Goal: Register for event/course

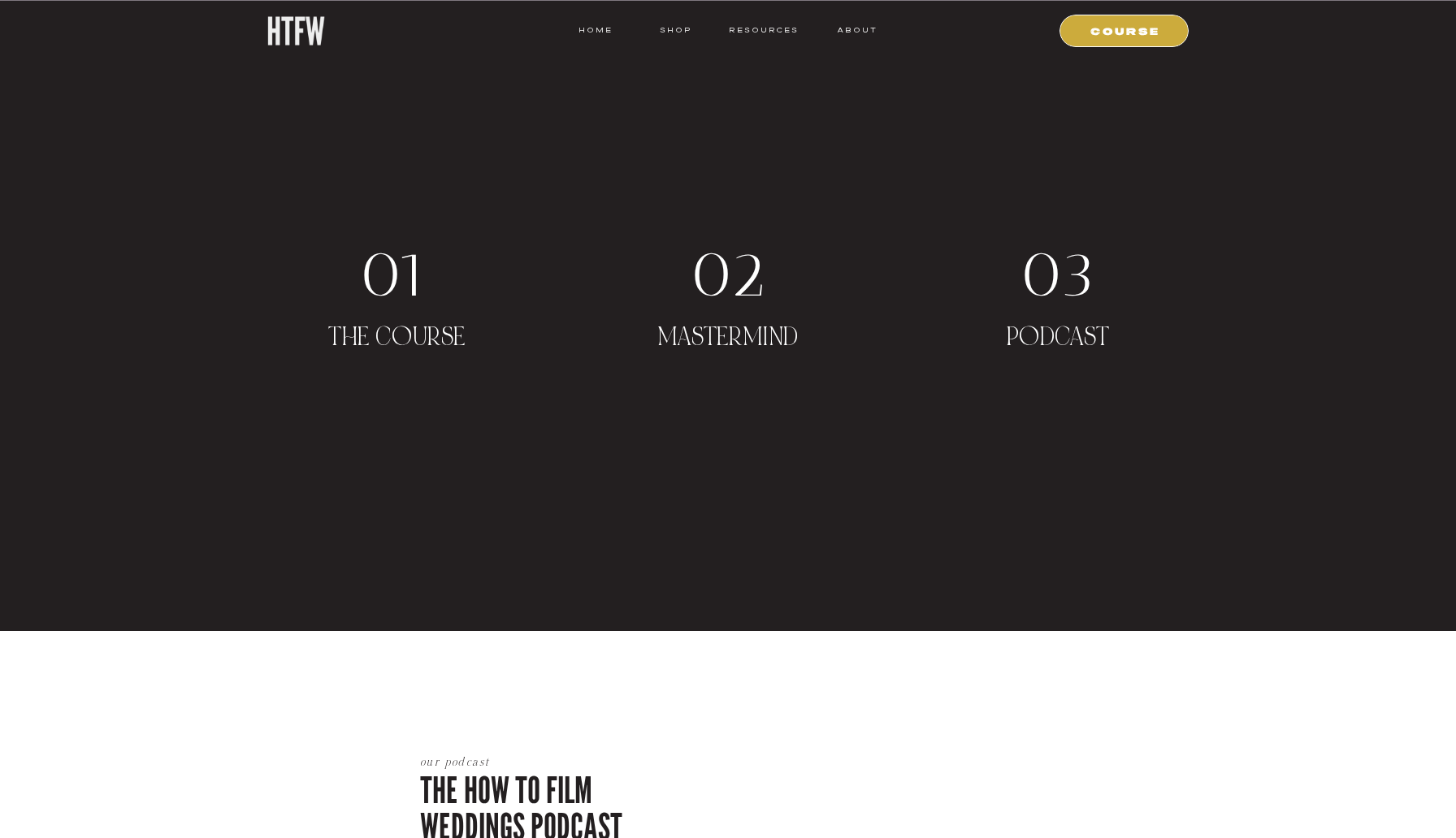
scroll to position [2714, 0]
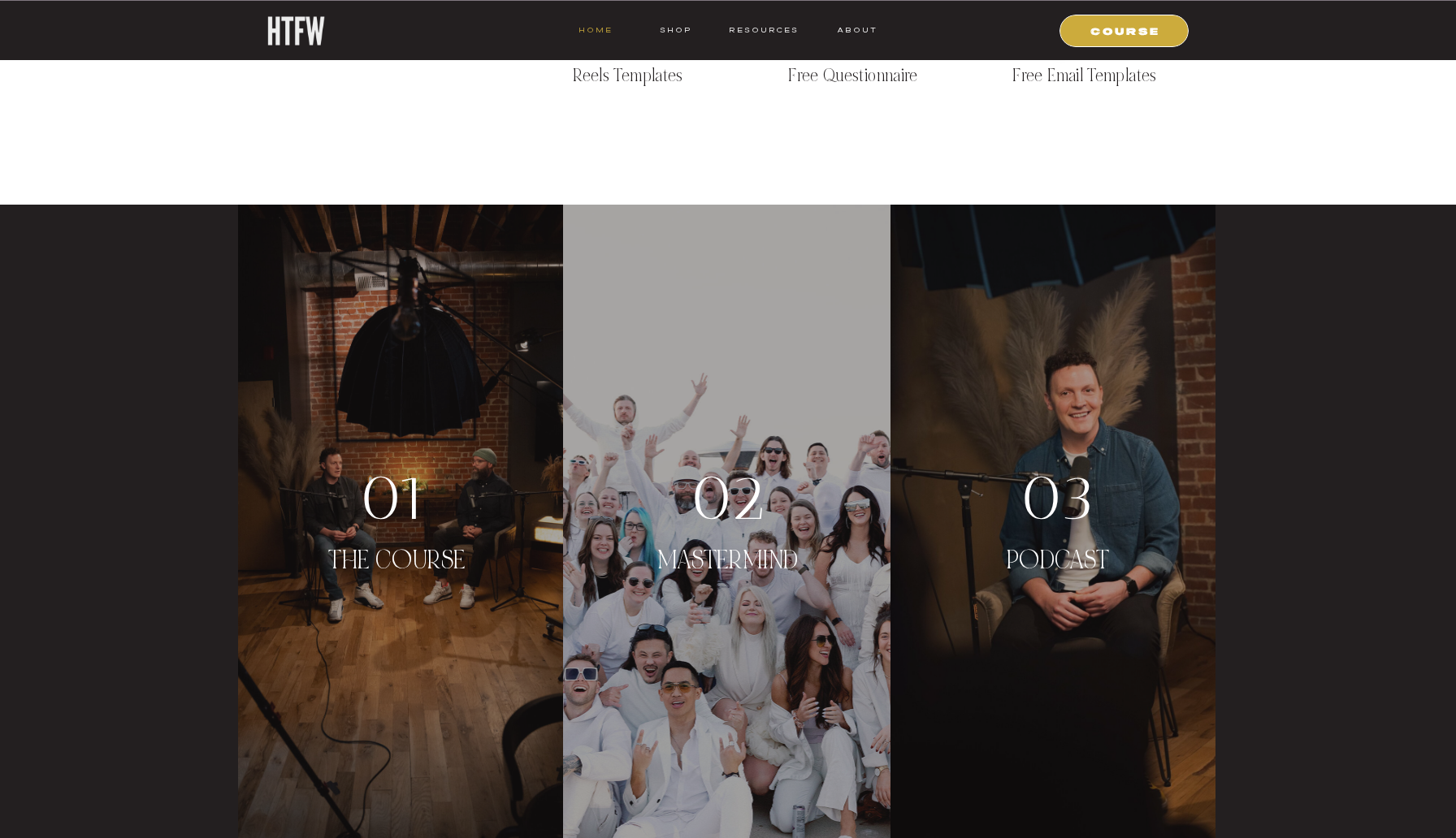
click at [594, 25] on nav "HOME" at bounding box center [595, 30] width 34 height 15
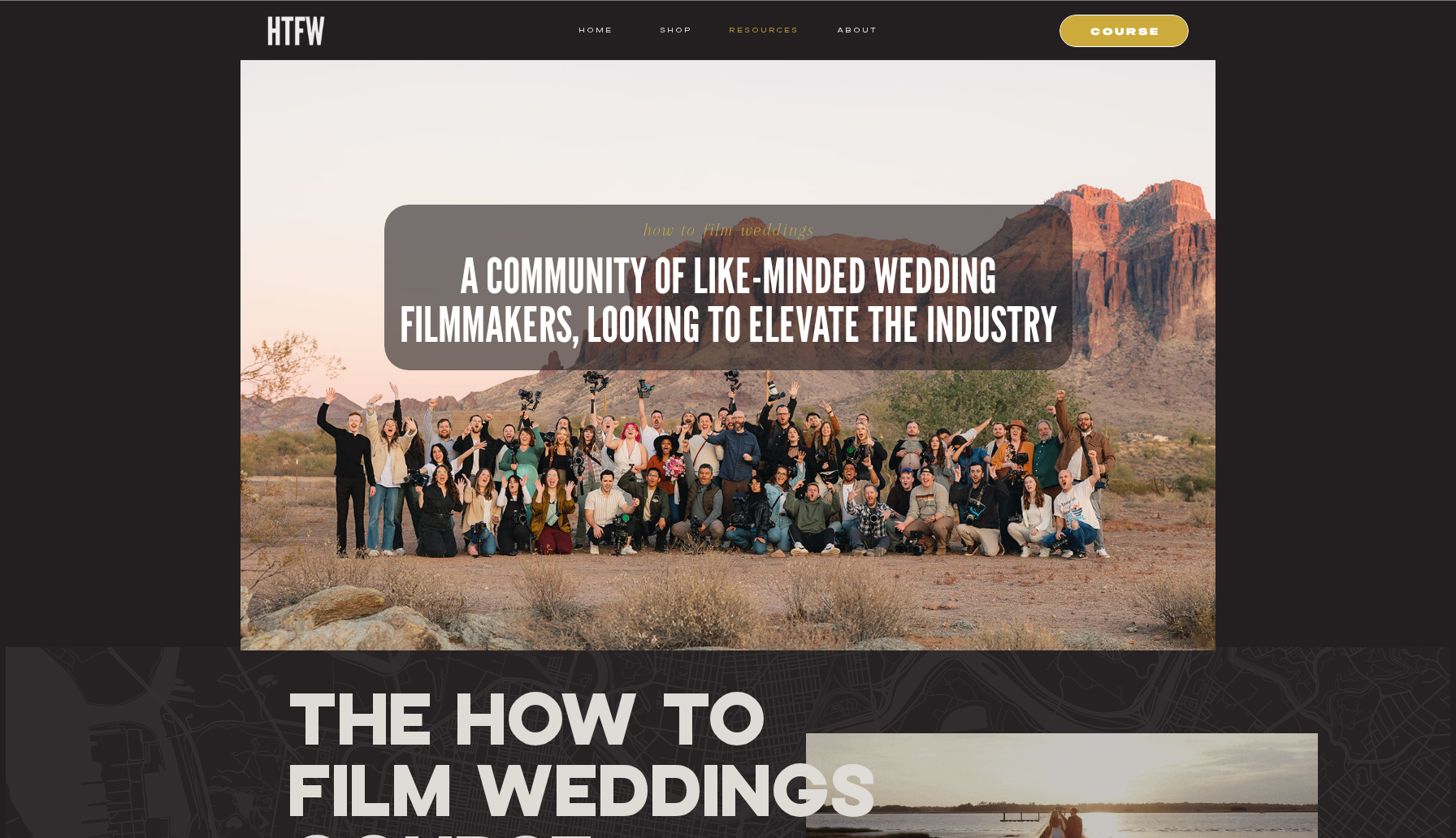
click at [777, 31] on nav "resources" at bounding box center [760, 30] width 75 height 15
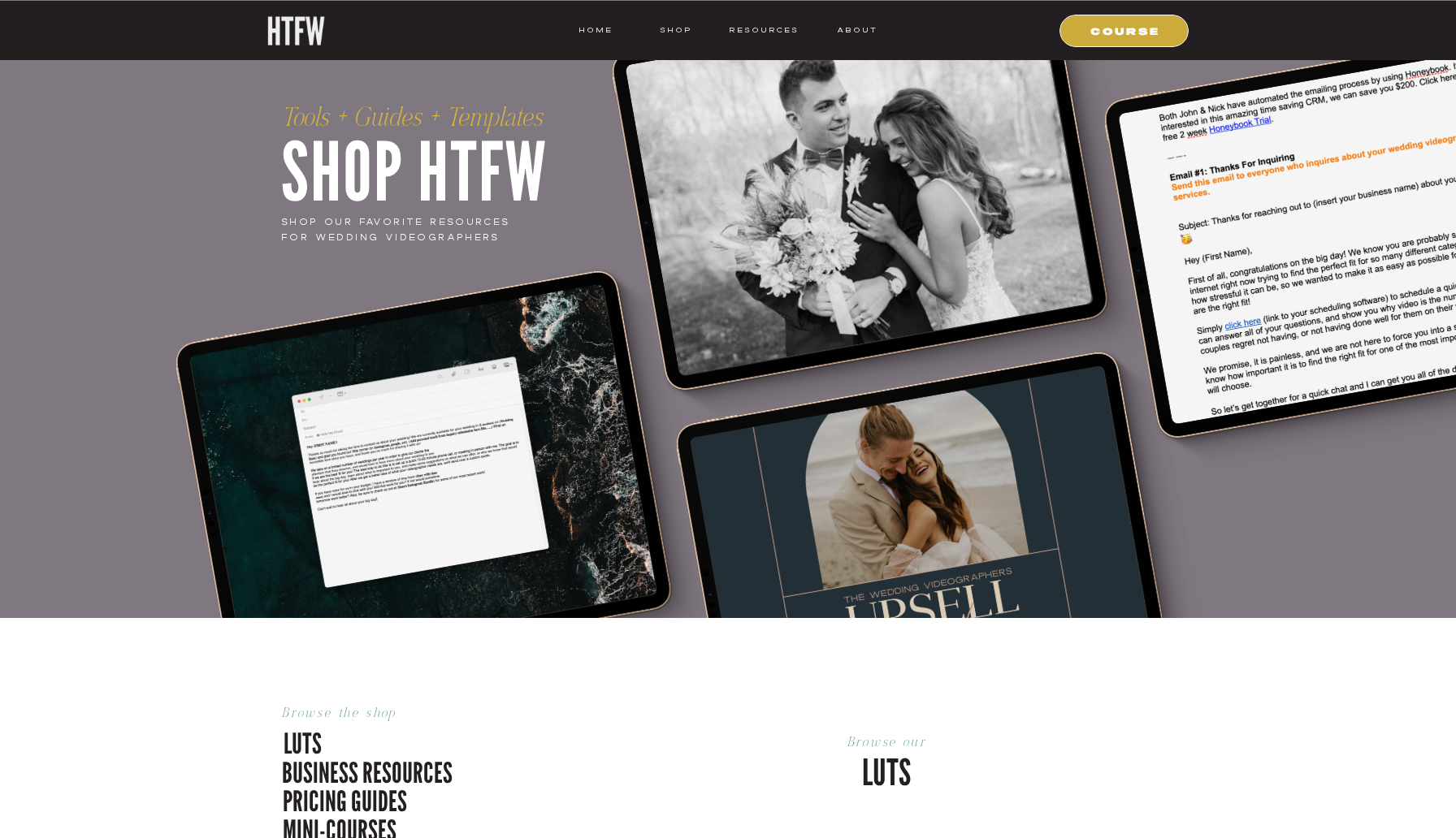
click at [1455, 164] on div at bounding box center [1352, 233] width 468 height 384
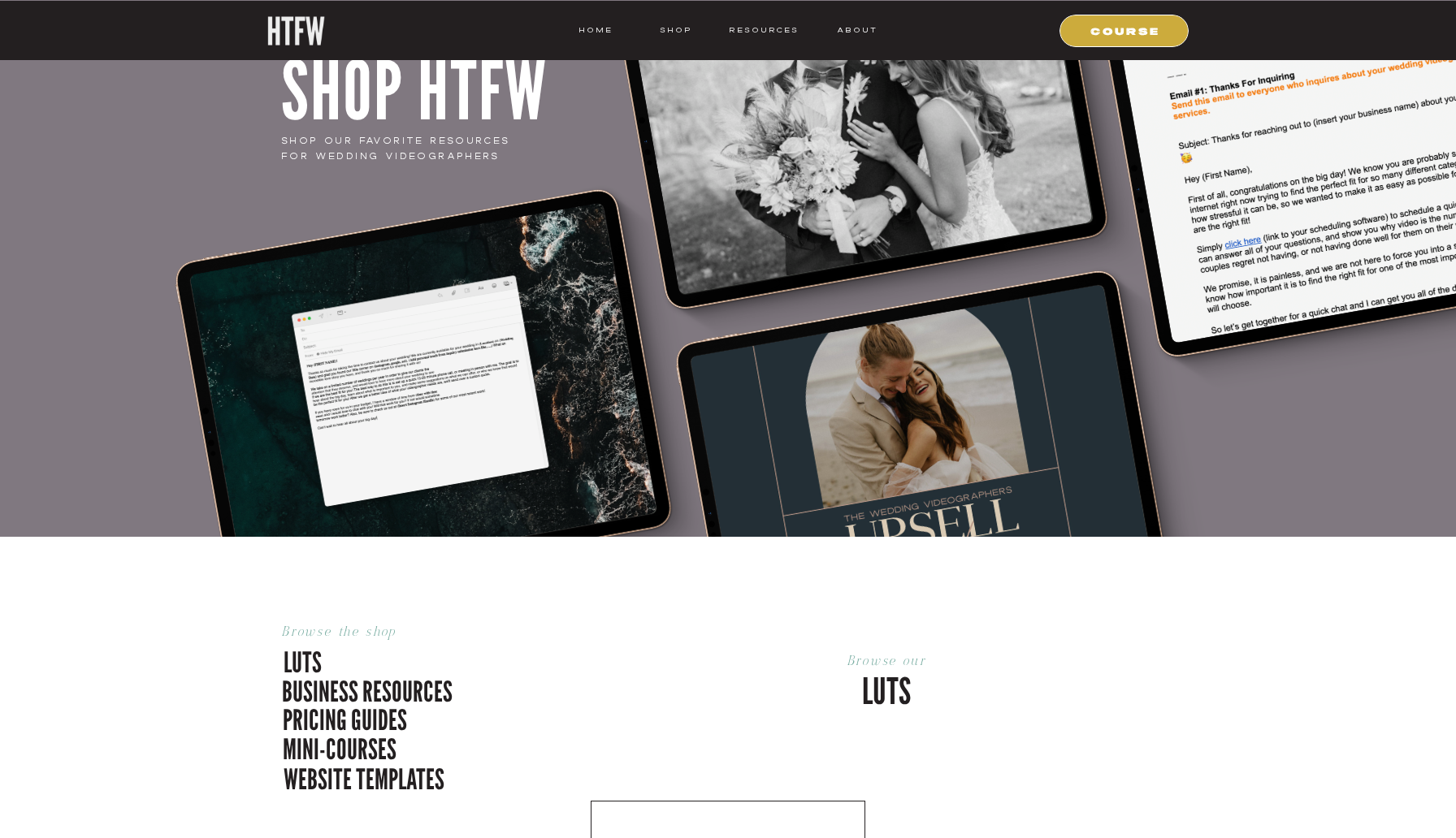
scroll to position [103, 0]
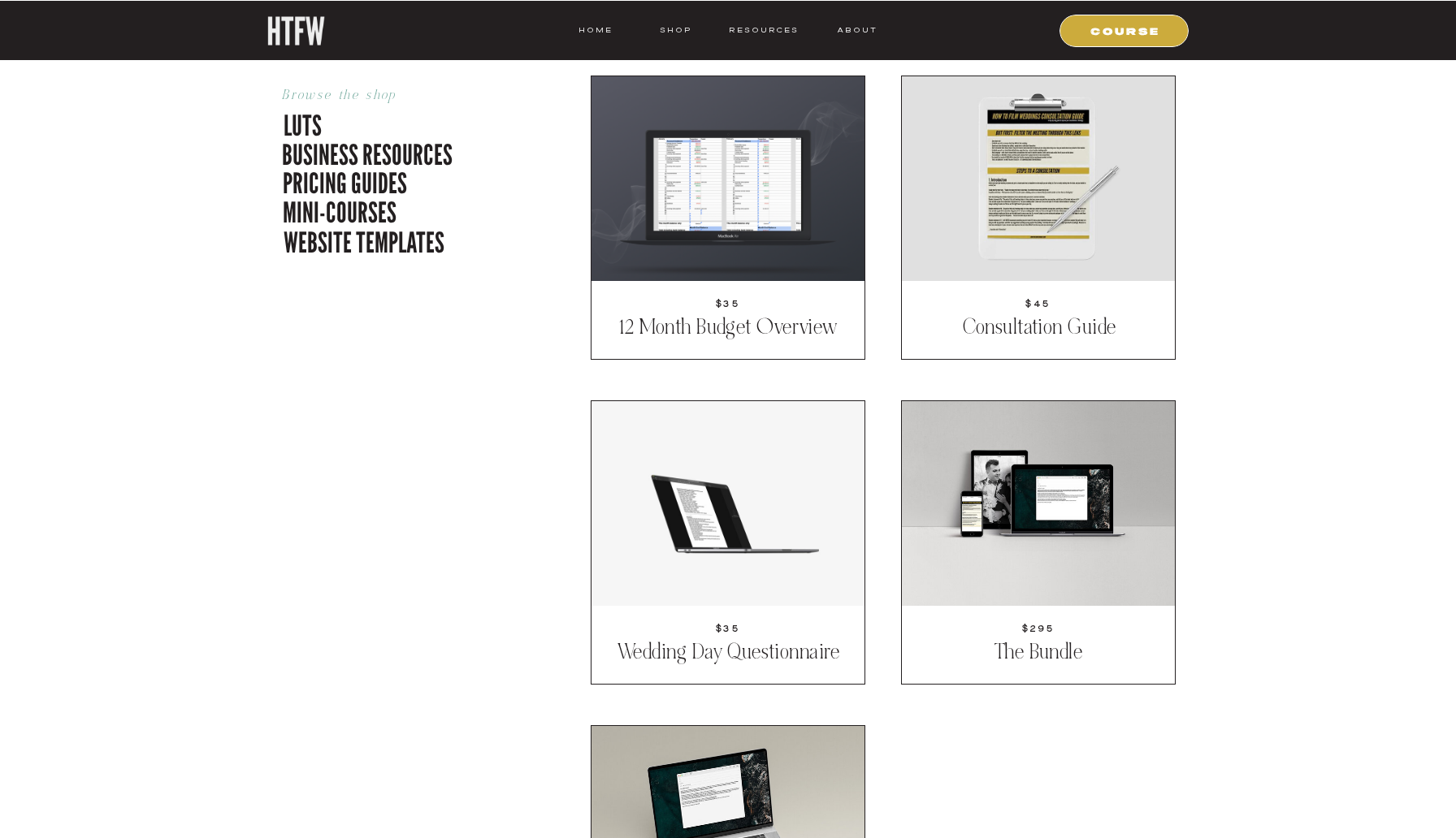
scroll to position [1318, 0]
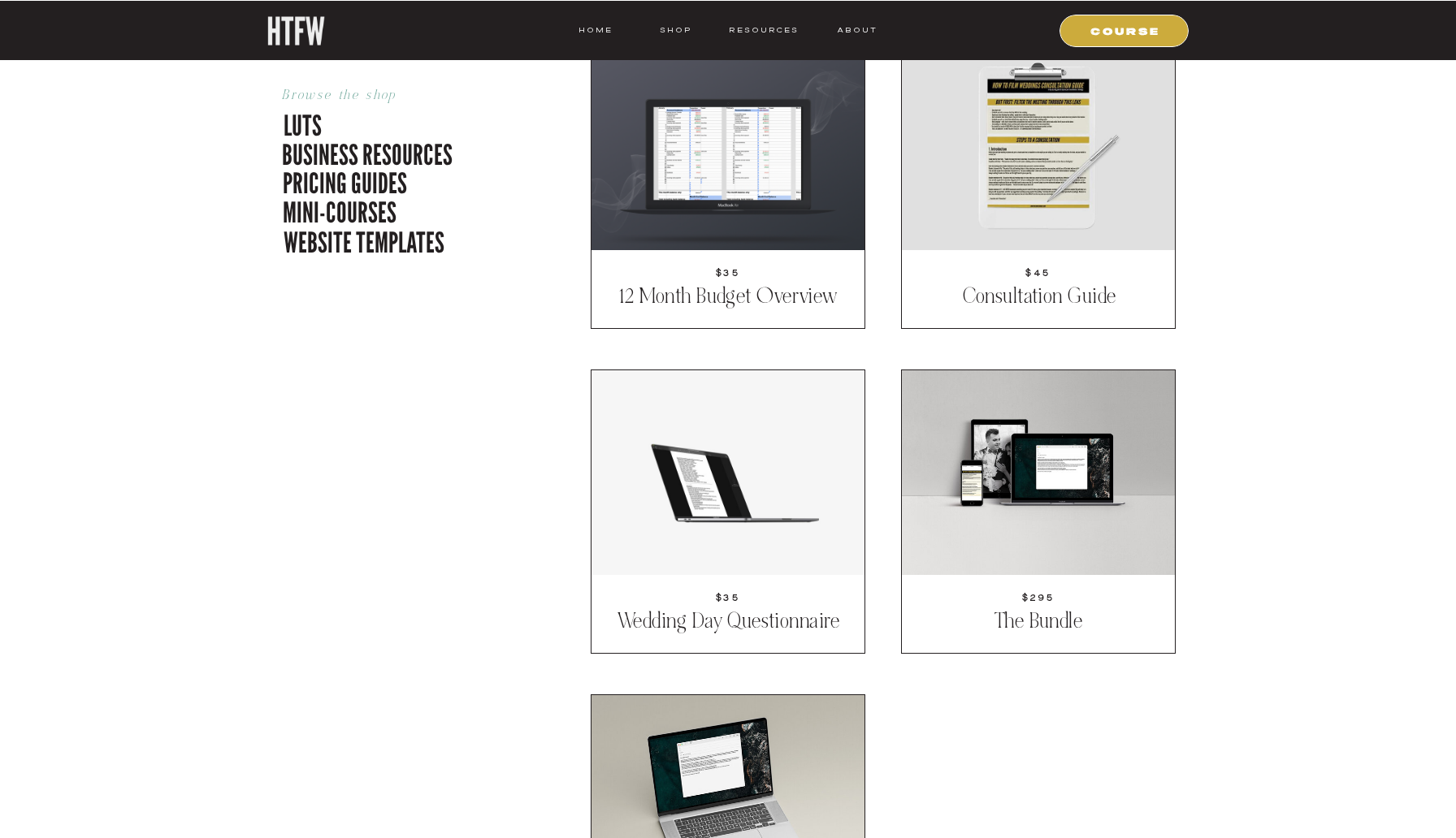
click at [344, 238] on p "website templates" at bounding box center [366, 240] width 165 height 34
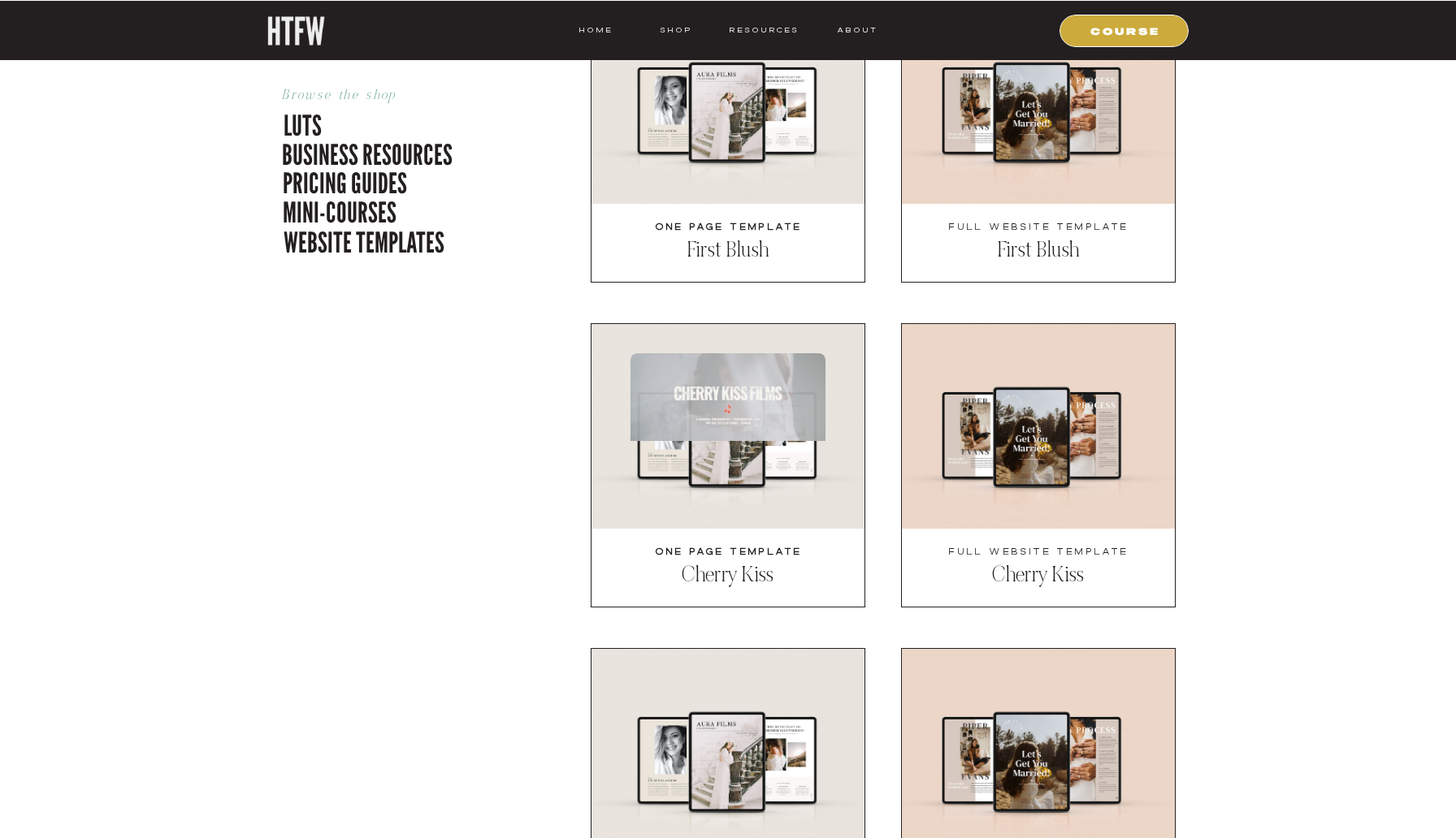
scroll to position [4312, 0]
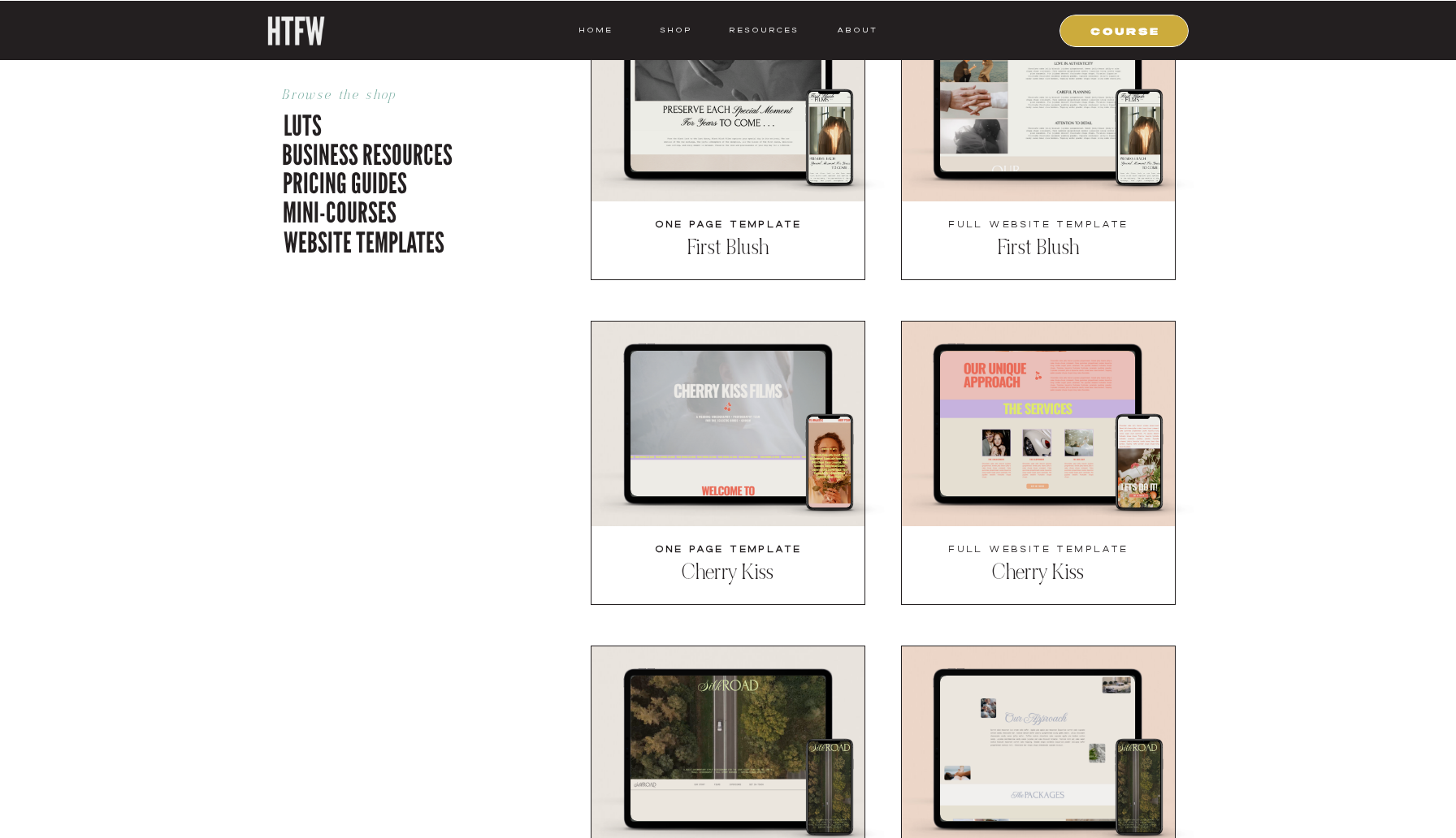
click at [1046, 461] on div at bounding box center [1037, 423] width 195 height 146
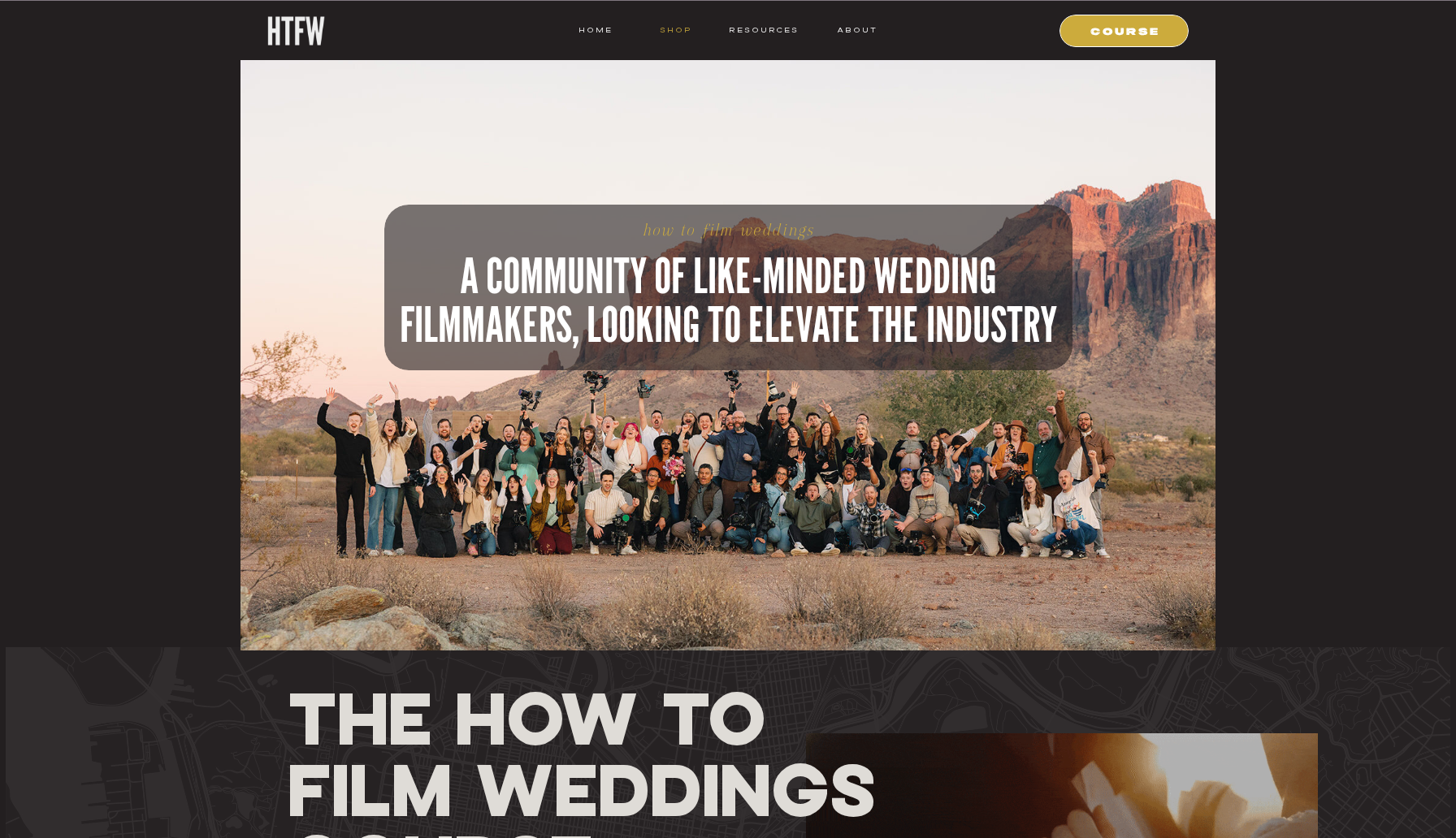
click at [690, 26] on nav "shop" at bounding box center [675, 30] width 65 height 15
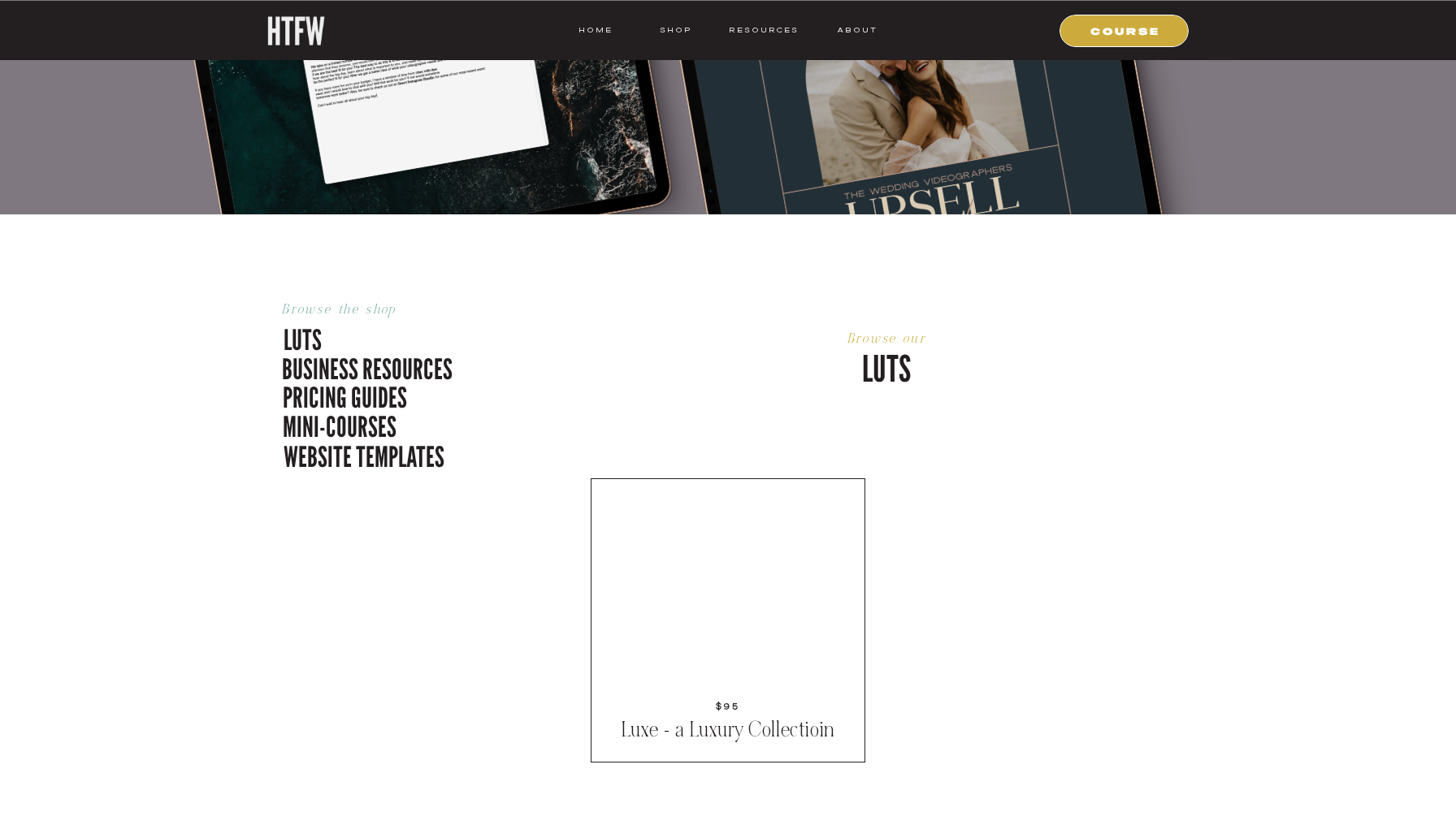
scroll to position [405, 0]
click at [360, 415] on p "mini-courses" at bounding box center [375, 423] width 185 height 34
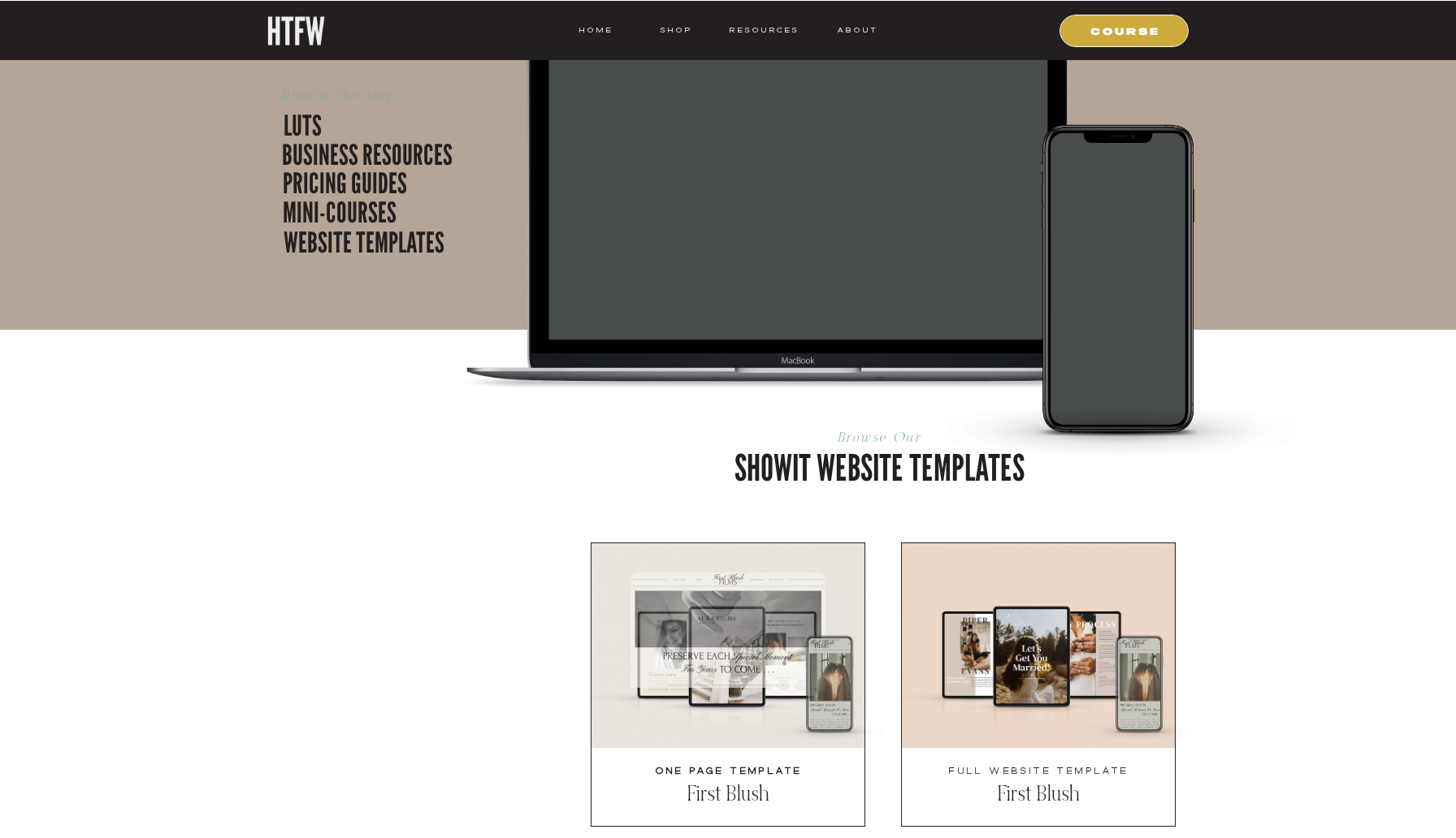
scroll to position [3790, 0]
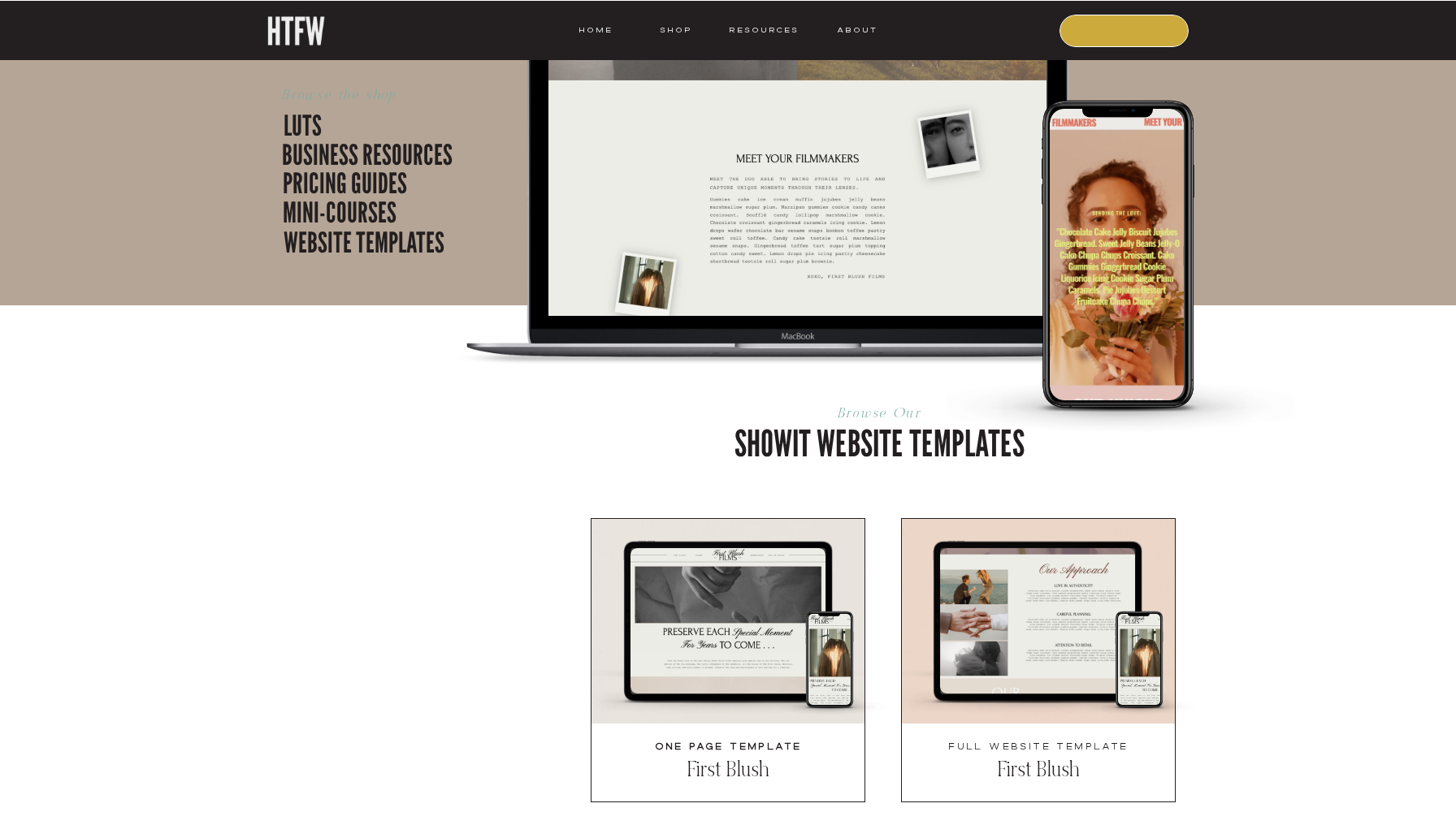
click at [1088, 26] on nav "COURSE" at bounding box center [1124, 30] width 111 height 15
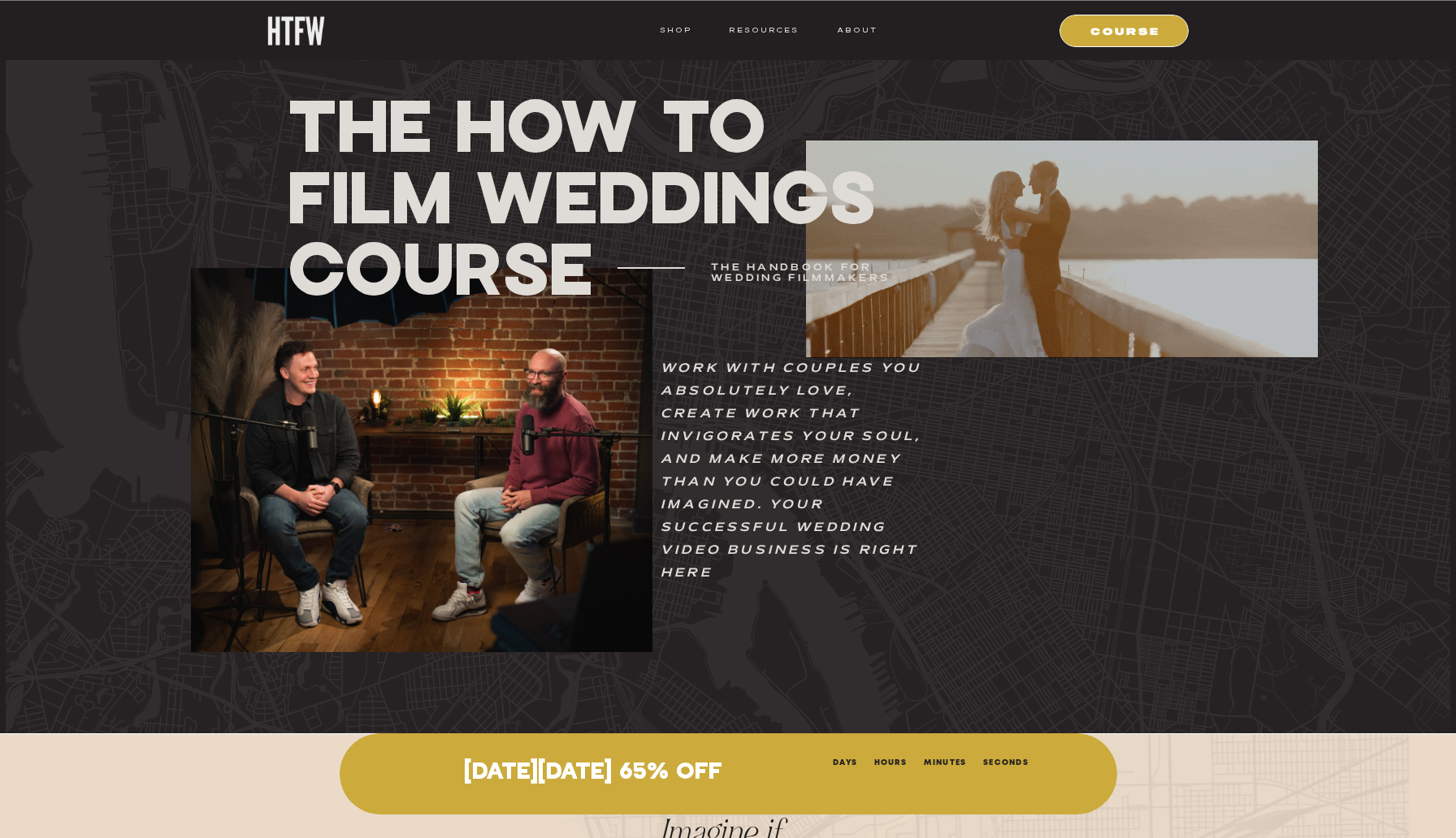
click at [590, 30] on nav "HOME" at bounding box center [595, 30] width 34 height 15
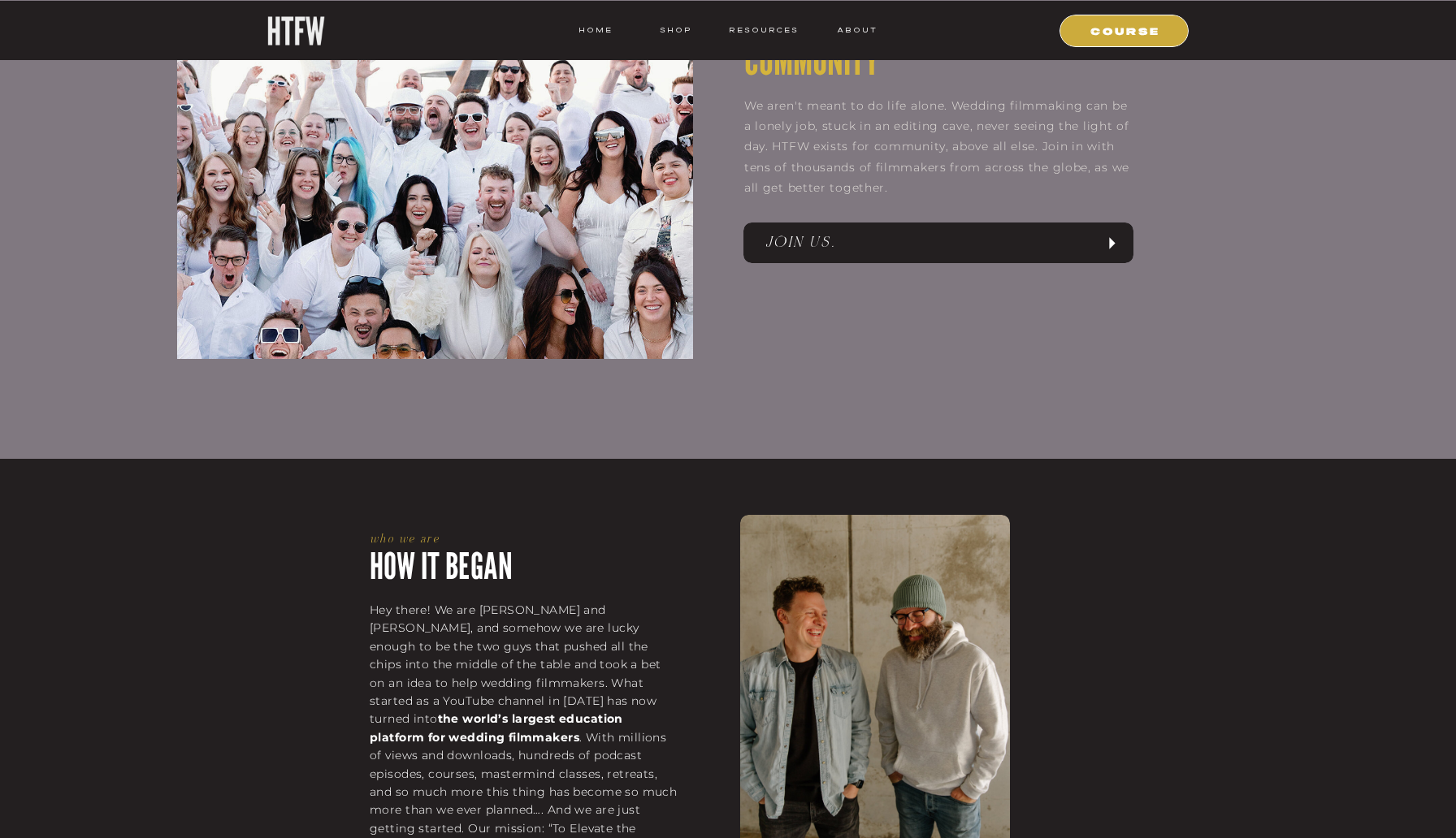
scroll to position [1373, 0]
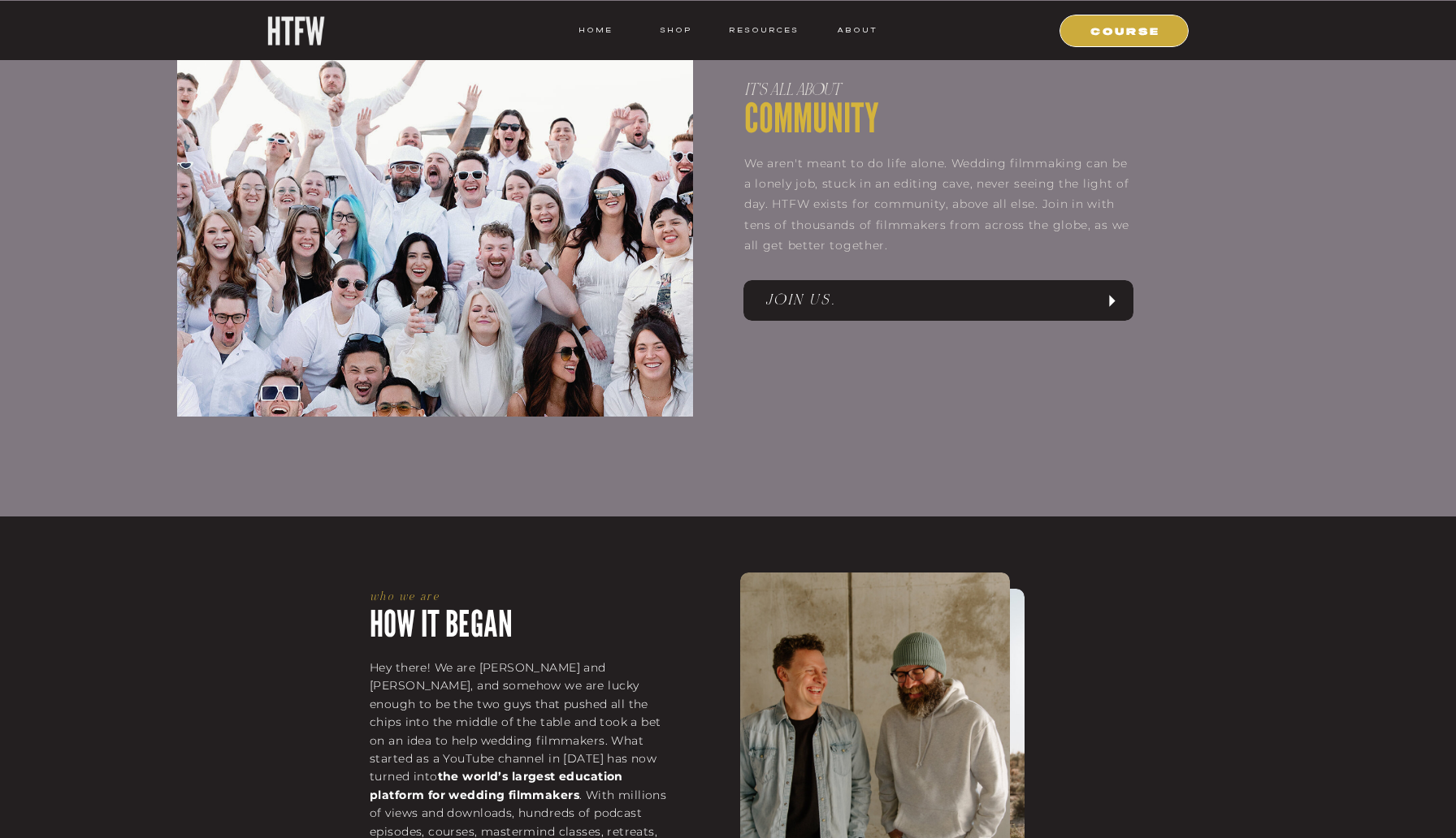
click at [1003, 305] on nav "JOIN US." at bounding box center [930, 301] width 330 height 25
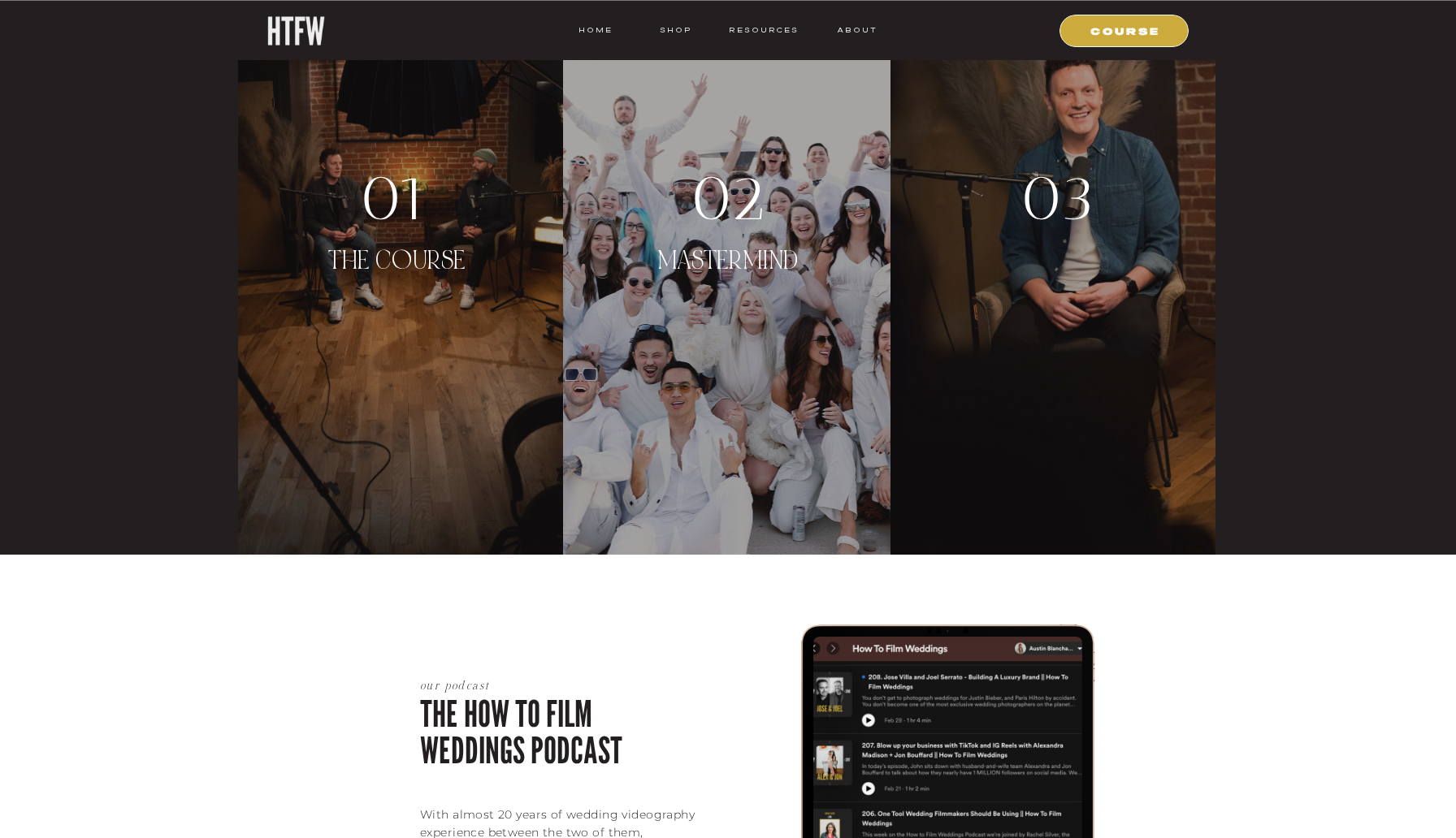
scroll to position [3015, 0]
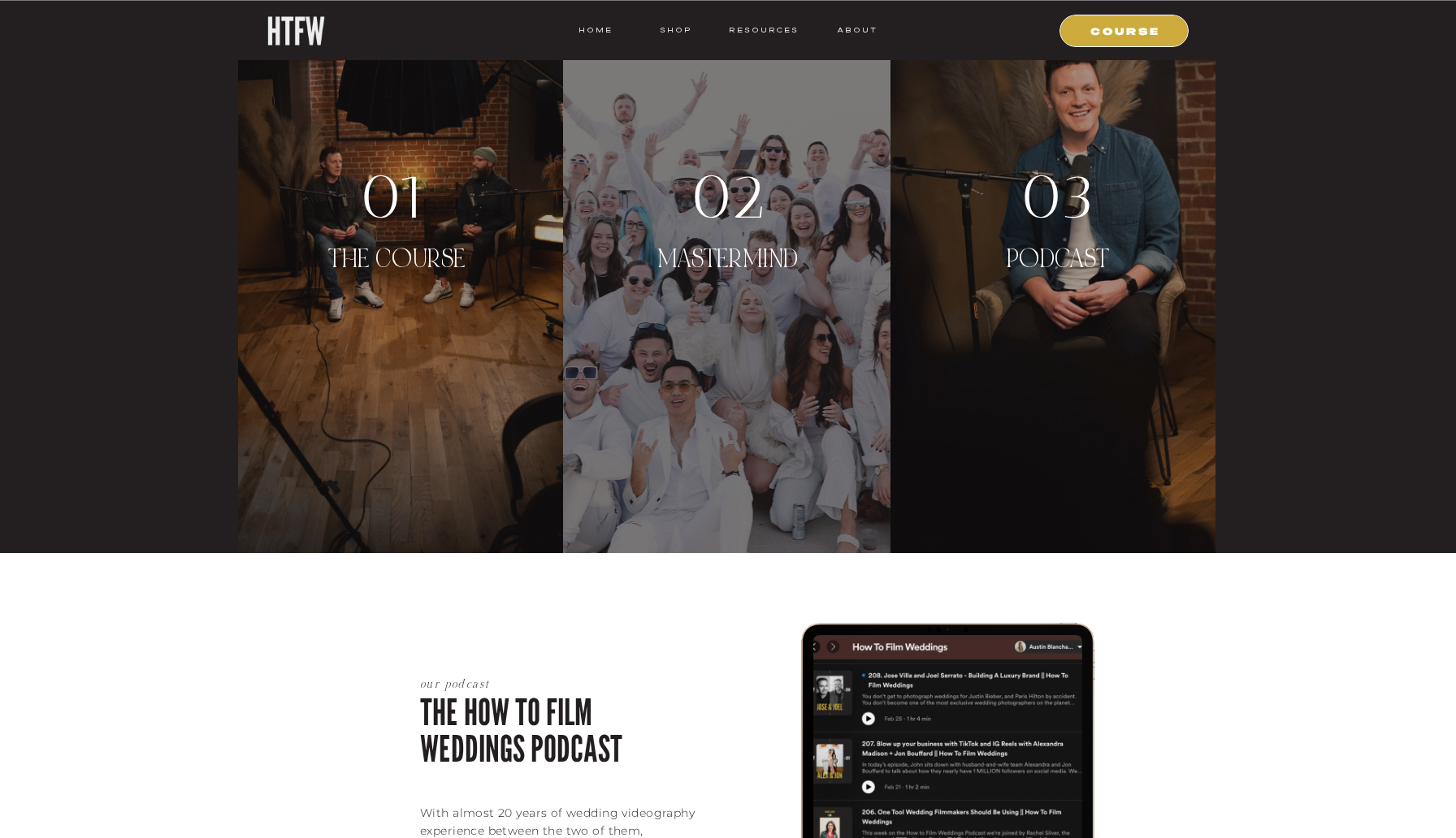
click at [758, 416] on div at bounding box center [727, 228] width 327 height 650
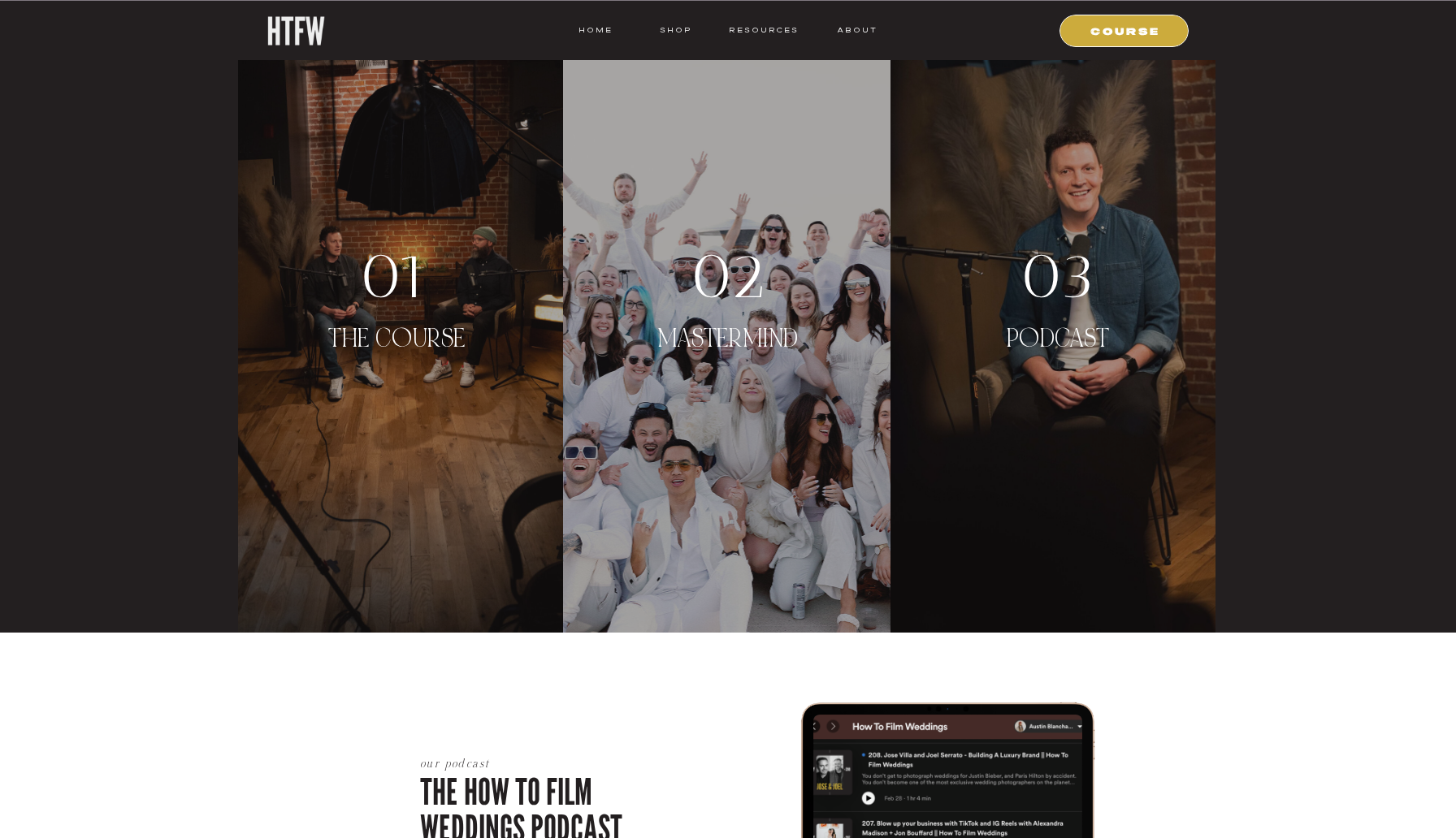
scroll to position [2906, 0]
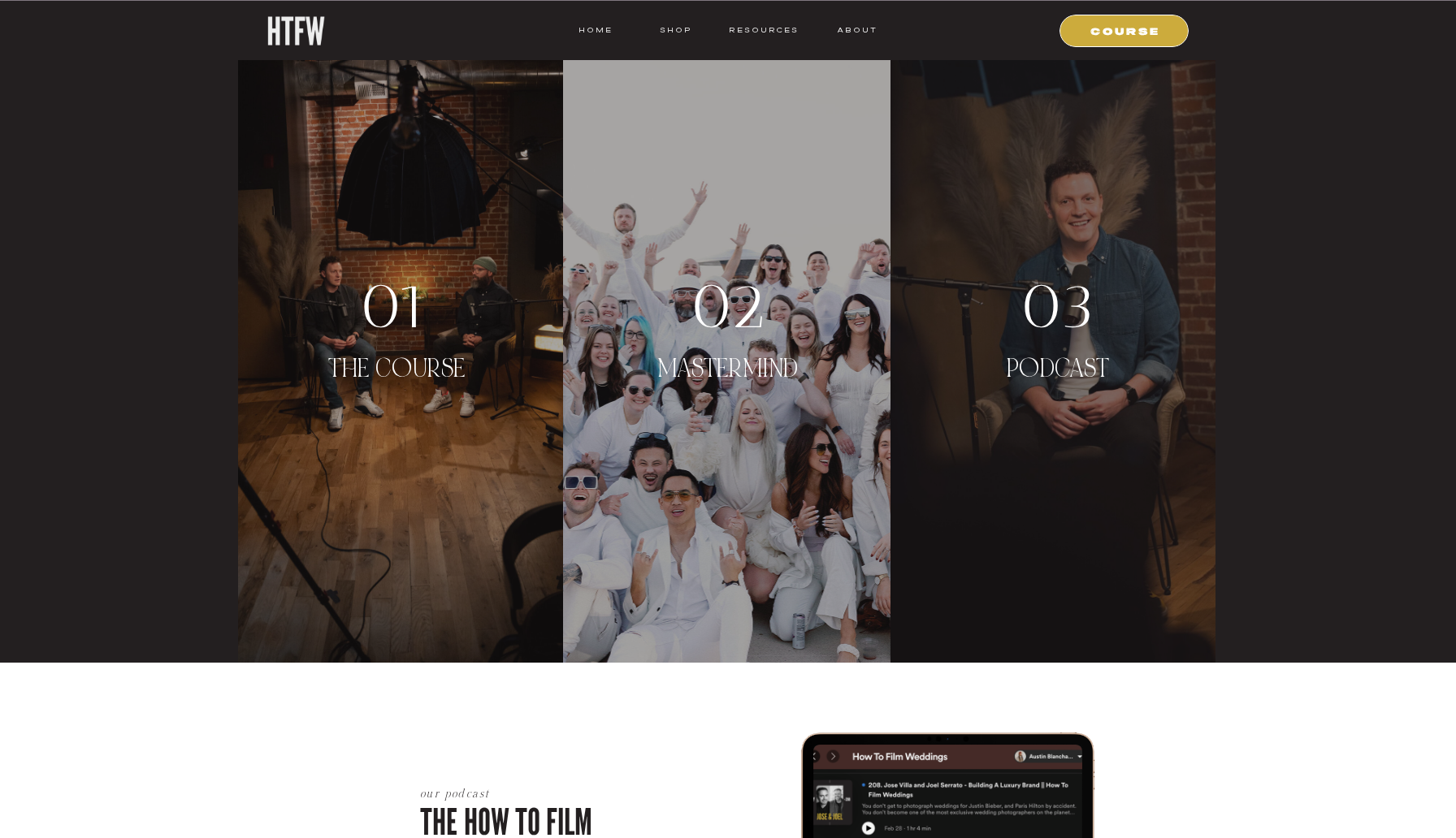
click at [1144, 49] on div at bounding box center [1053, 338] width 325 height 650
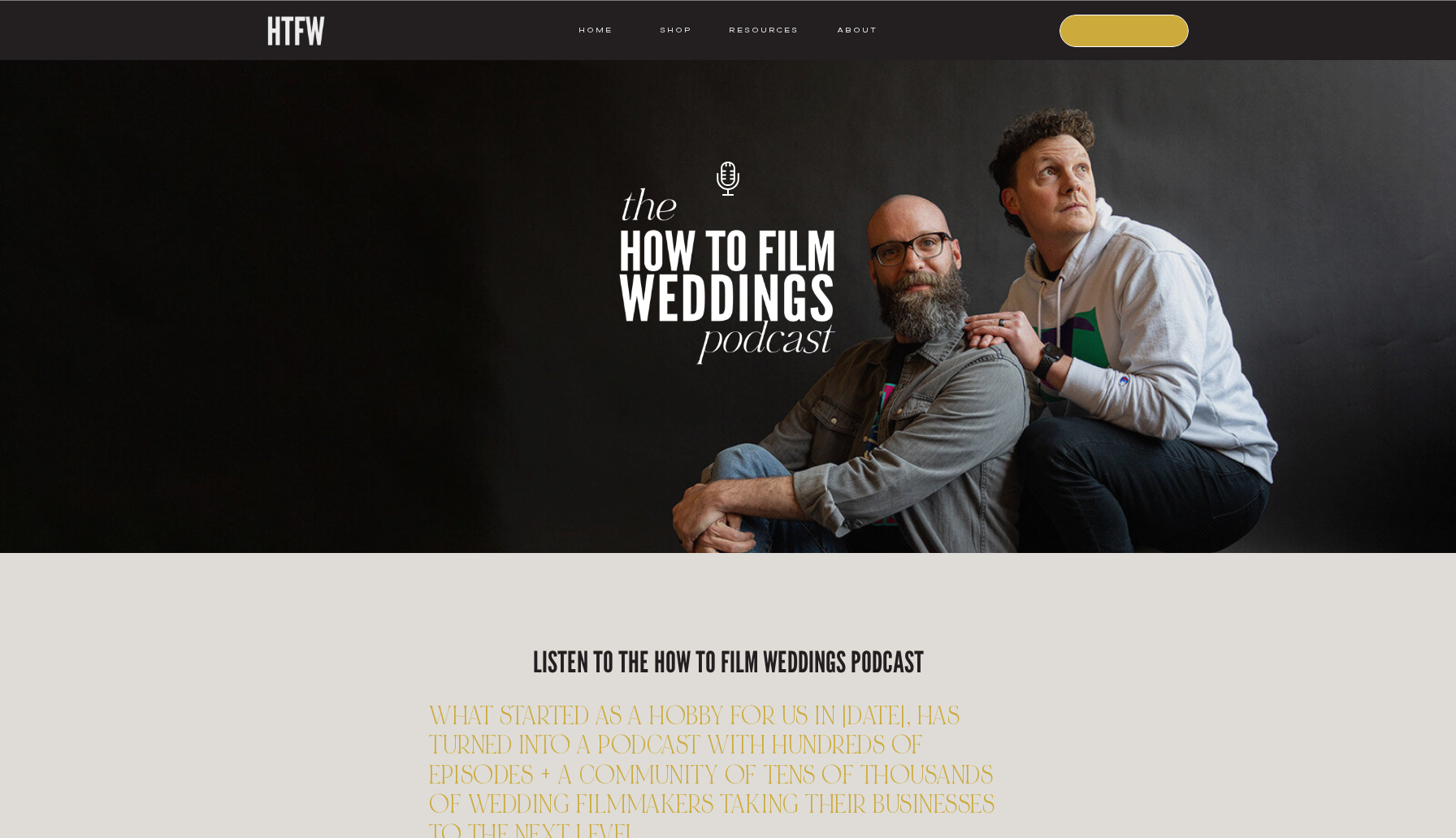
click at [1155, 34] on nav "COURSE" at bounding box center [1124, 30] width 111 height 15
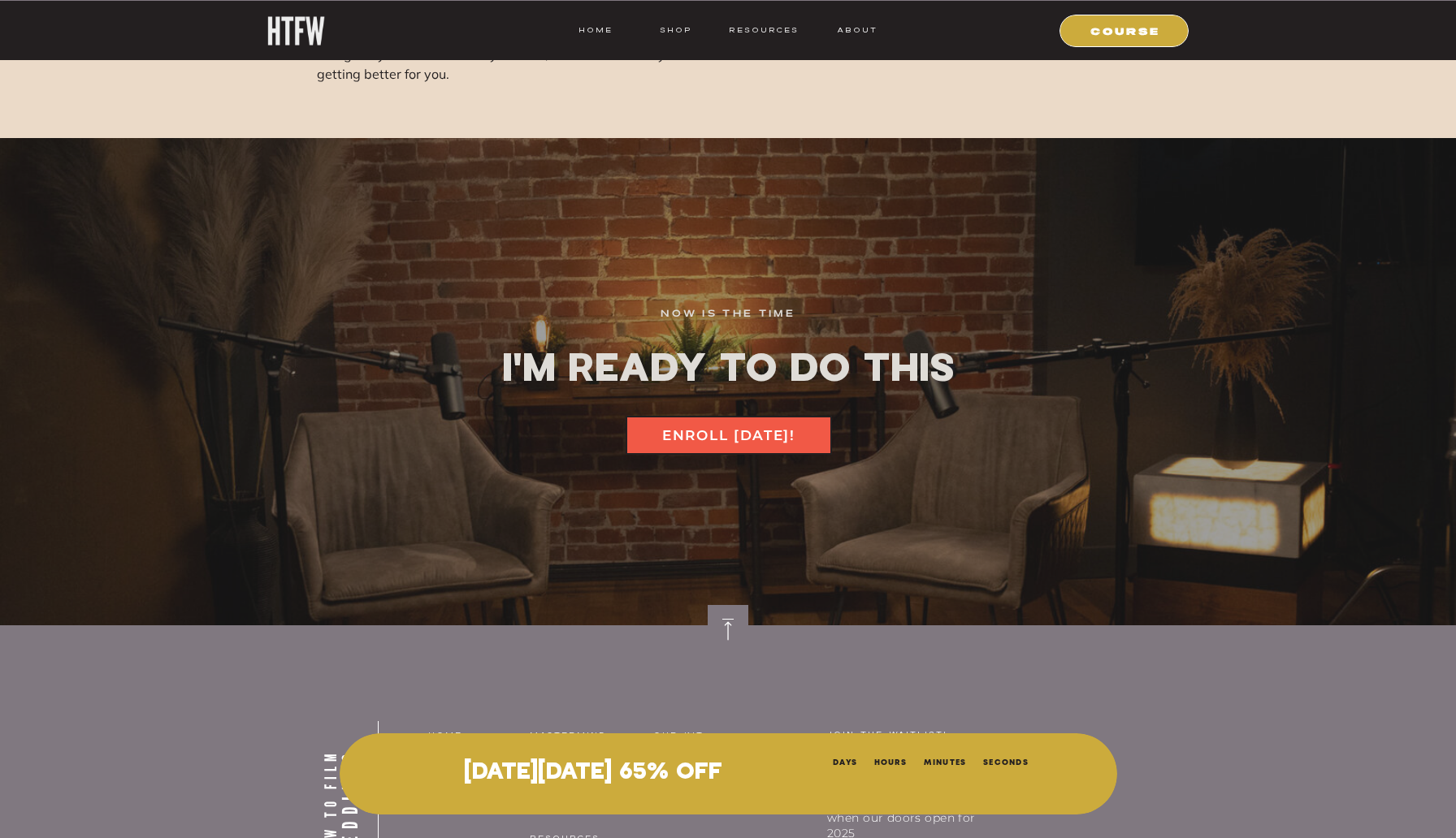
scroll to position [22107, 0]
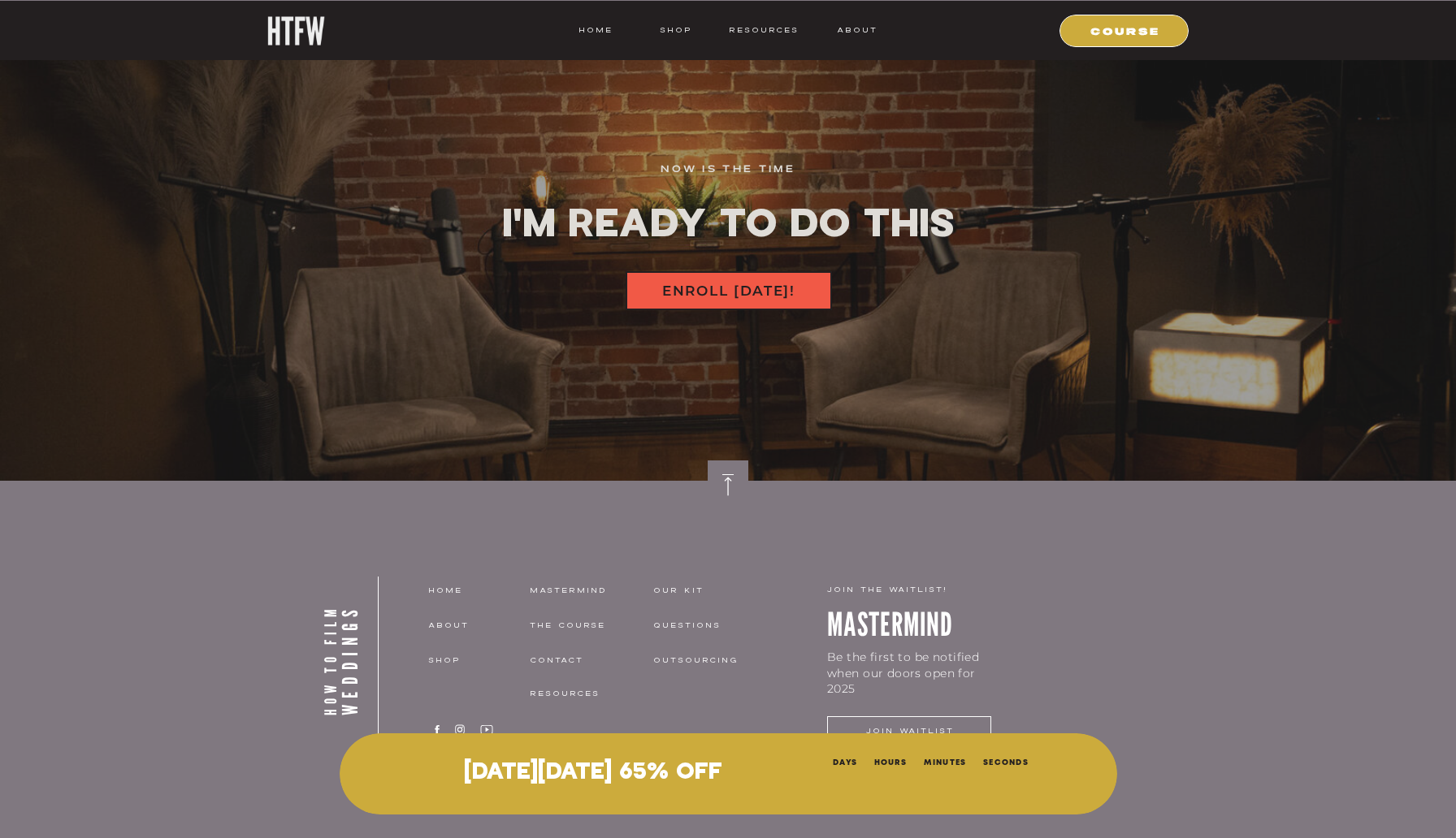
click at [751, 293] on nav "ENROLL [DATE]!" at bounding box center [728, 289] width 182 height 19
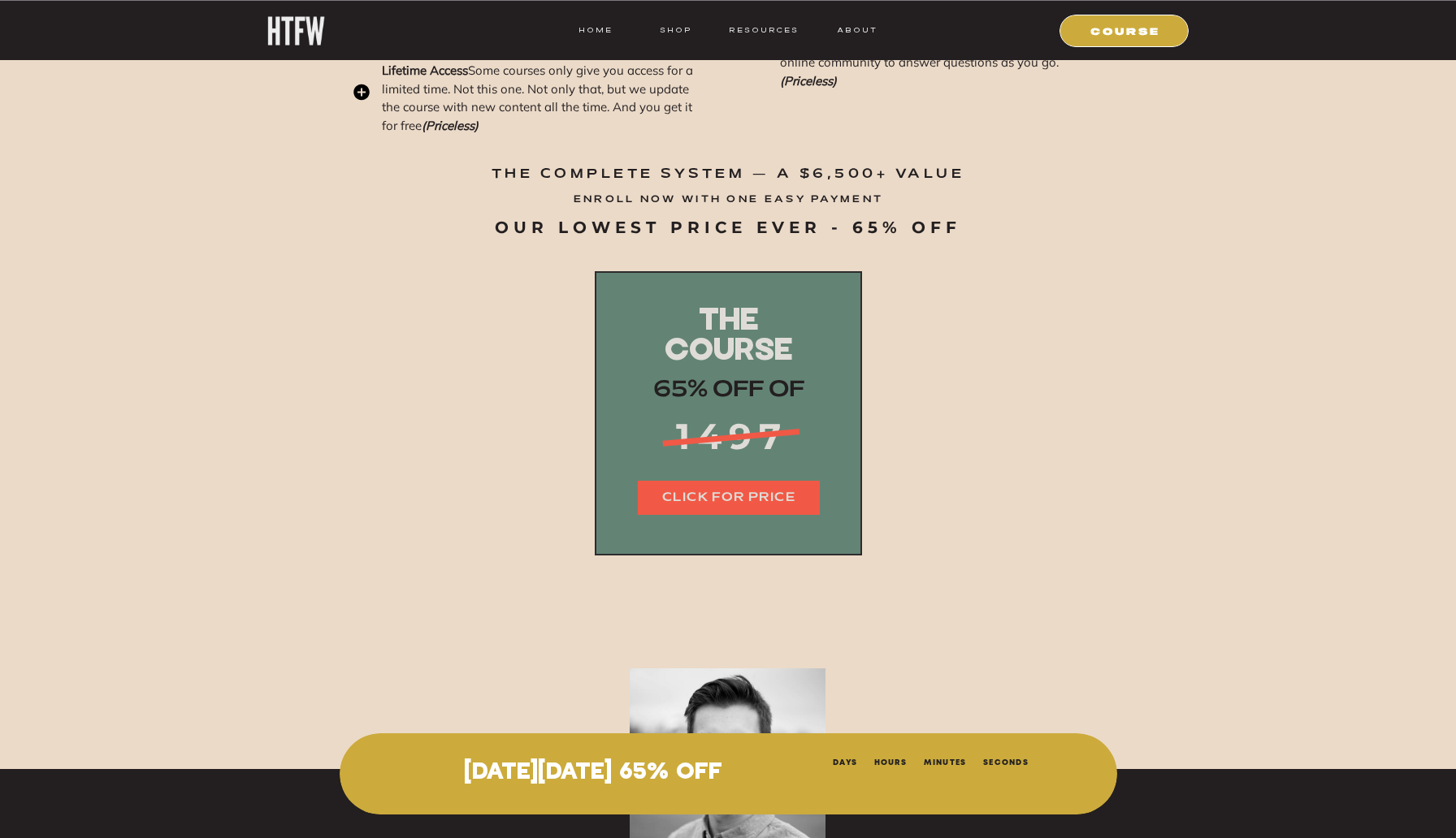
scroll to position [19948, 0]
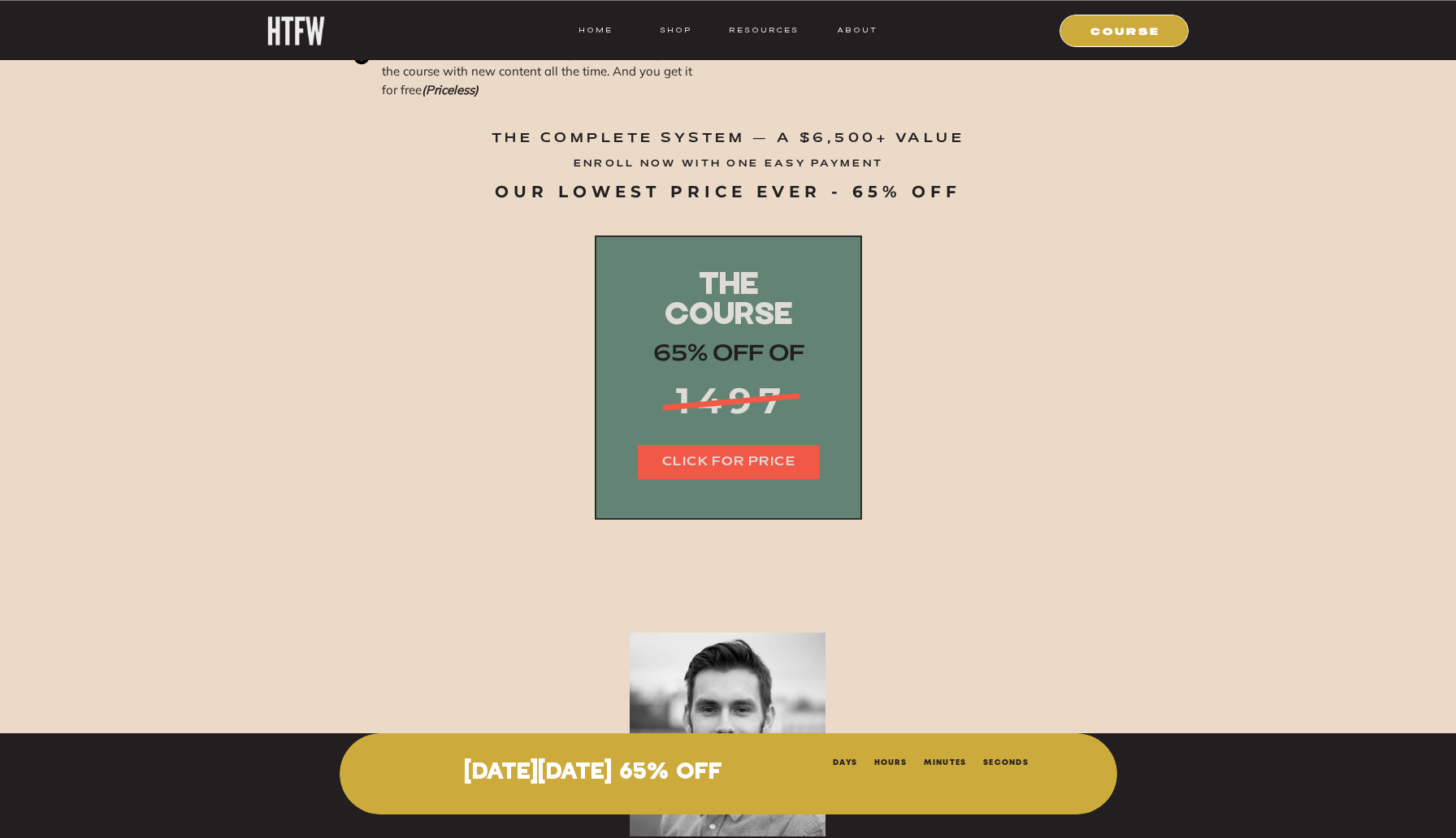
click at [671, 451] on div at bounding box center [728, 462] width 182 height 34
